Goal: Find specific page/section: Find specific page/section

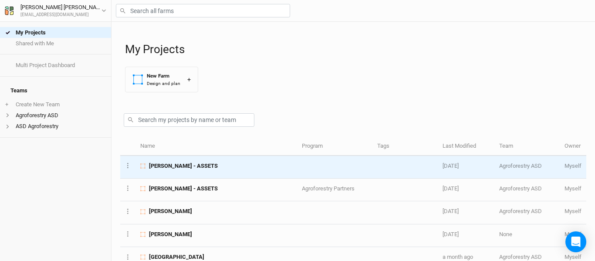
click at [206, 172] on td "[PERSON_NAME] - ASSETS" at bounding box center [216, 167] width 162 height 23
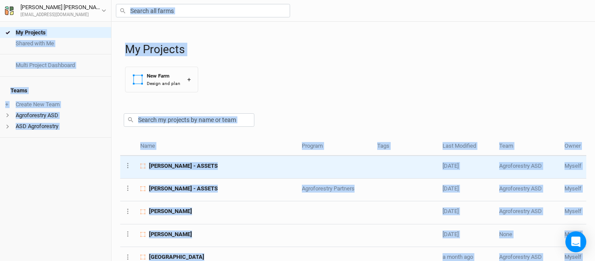
click at [206, 172] on div "My Projects Shared with Me Multi Project Dashboard Teams + Create New Team Agro…" at bounding box center [297, 130] width 595 height 261
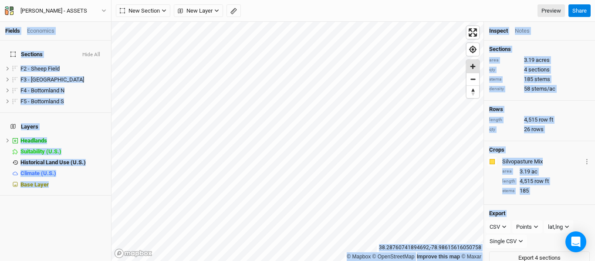
click at [476, 66] on span "Zoom in" at bounding box center [472, 66] width 13 height 13
click at [476, 70] on span "Zoom in" at bounding box center [472, 66] width 13 height 13
click at [476, 83] on span "Zoom out" at bounding box center [472, 79] width 13 height 12
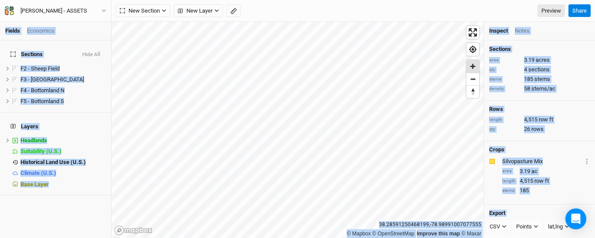
click at [473, 68] on span "Zoom in" at bounding box center [472, 66] width 13 height 13
click at [473, 69] on span "Zoom in" at bounding box center [472, 66] width 13 height 13
click at [472, 75] on span "Zoom out" at bounding box center [472, 79] width 13 height 12
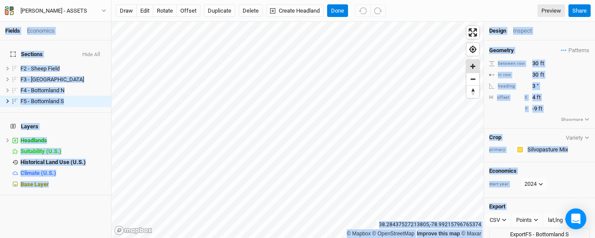
click at [470, 65] on span "Zoom in" at bounding box center [472, 66] width 13 height 13
click at [471, 81] on span "Zoom out" at bounding box center [472, 79] width 13 height 12
click at [473, 81] on span "Zoom out" at bounding box center [472, 79] width 13 height 12
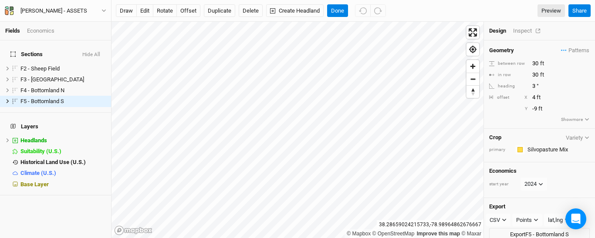
click at [520, 34] on div "Inspect" at bounding box center [528, 31] width 31 height 8
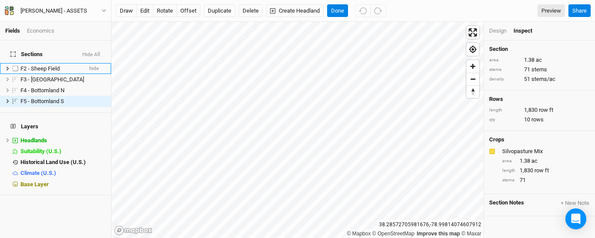
click at [14, 63] on label at bounding box center [15, 68] width 11 height 11
click at [14, 66] on input "checkbox" at bounding box center [16, 69] width 6 height 6
checkbox input "true"
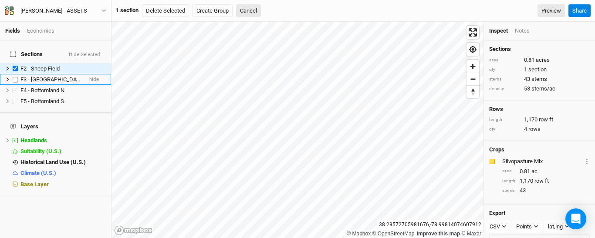
click at [14, 75] on label at bounding box center [15, 79] width 11 height 11
click at [14, 77] on input "checkbox" at bounding box center [16, 80] width 6 height 6
checkbox input "true"
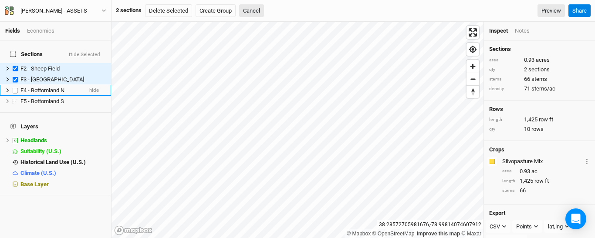
click at [14, 88] on label at bounding box center [15, 90] width 11 height 11
click at [14, 88] on input "checkbox" at bounding box center [16, 91] width 6 height 6
checkbox input "true"
click at [15, 99] on label at bounding box center [15, 101] width 11 height 11
click at [15, 99] on input "checkbox" at bounding box center [16, 101] width 6 height 6
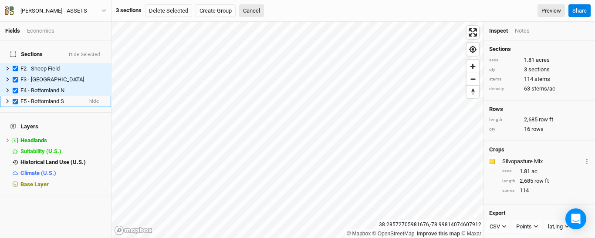
checkbox input "true"
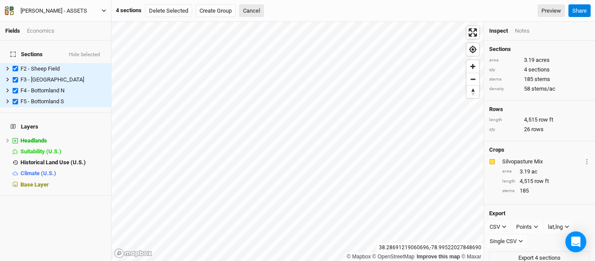
click at [102, 12] on icon "button" at bounding box center [103, 10] width 5 height 5
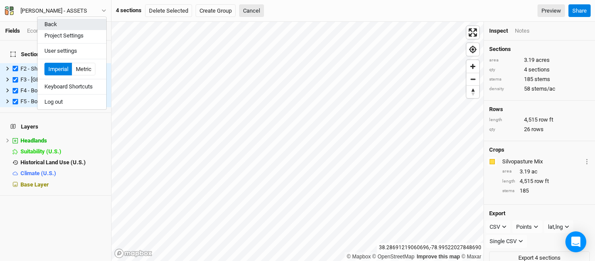
click at [63, 26] on button "Back" at bounding box center [71, 24] width 69 height 11
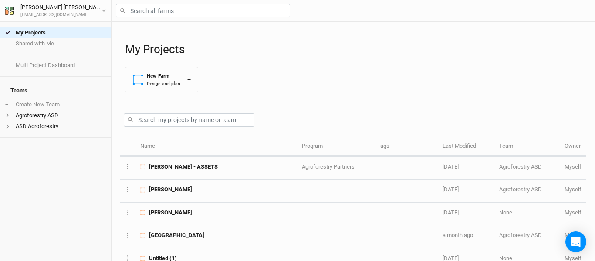
scroll to position [44, 0]
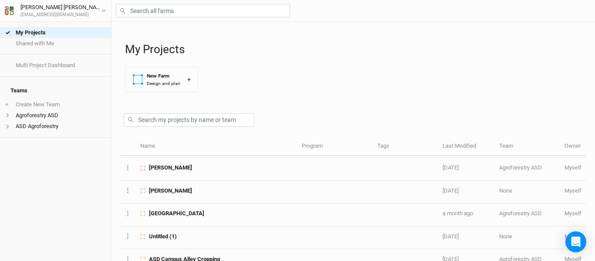
click at [32, 112] on li "Agroforestry ASD" at bounding box center [55, 115] width 111 height 11
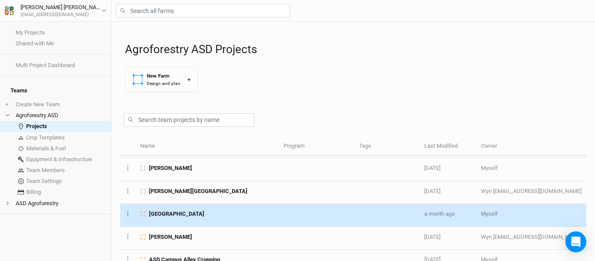
scroll to position [45, 0]
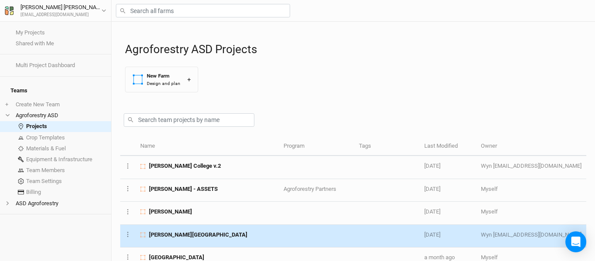
click at [279, 230] on td "[PERSON_NAME][GEOGRAPHIC_DATA]" at bounding box center [206, 236] width 143 height 23
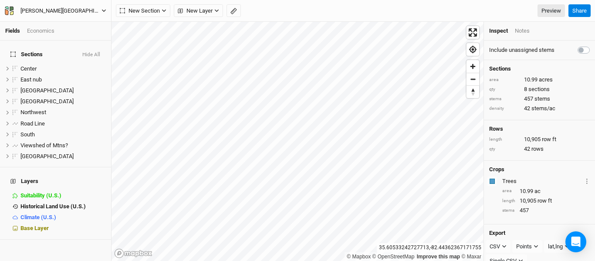
click at [105, 12] on icon "button" at bounding box center [103, 10] width 5 height 5
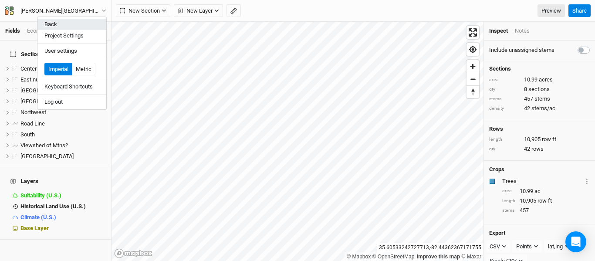
click at [67, 27] on button "Back" at bounding box center [71, 24] width 69 height 11
